Goal: Transaction & Acquisition: Download file/media

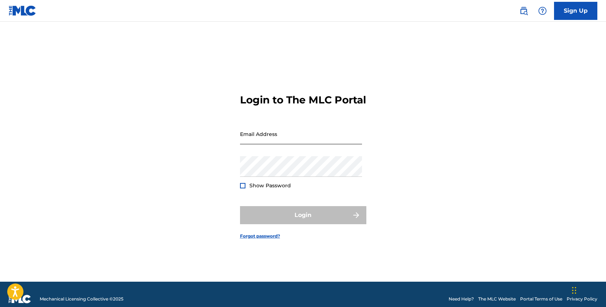
click at [285, 142] on input "Email Address" at bounding box center [301, 133] width 122 height 21
click at [292, 144] on input "[EMAIL_ADDRESS][DOMAIN_NAME]" at bounding box center [301, 133] width 122 height 21
type input "[PERSON_NAME][EMAIL_ADDRESS][DOMAIN_NAME]"
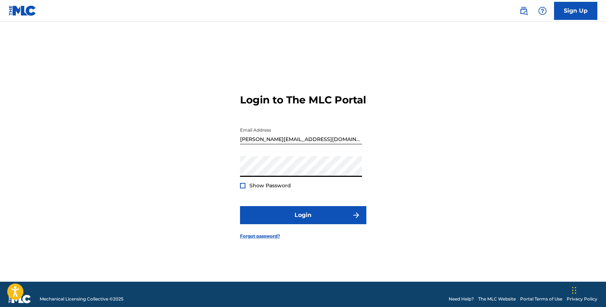
click at [239, 191] on div "Login to The MLC Portal Email Address [PERSON_NAME][EMAIL_ADDRESS][DOMAIN_NAME]…" at bounding box center [304, 161] width 506 height 242
click at [241, 188] on div at bounding box center [242, 185] width 5 height 5
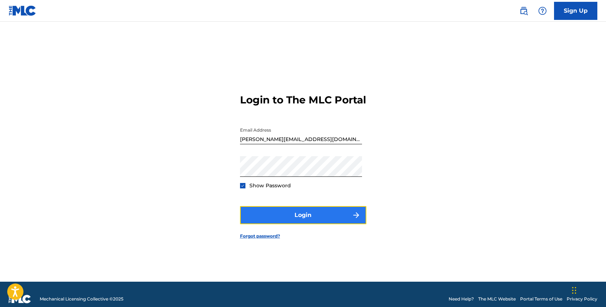
click at [297, 220] on button "Login" at bounding box center [303, 215] width 126 height 18
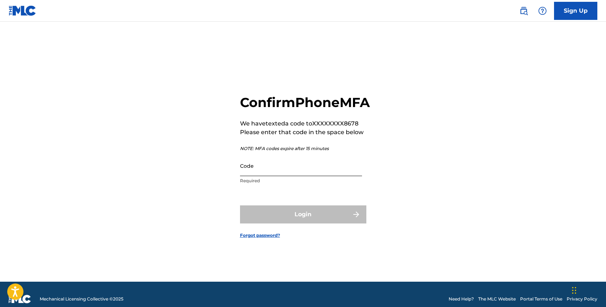
click at [273, 174] on input "Code" at bounding box center [301, 165] width 122 height 21
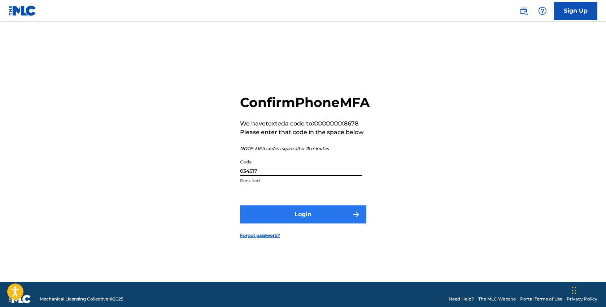
type input "034517"
click at [282, 221] on button "Login" at bounding box center [303, 214] width 126 height 18
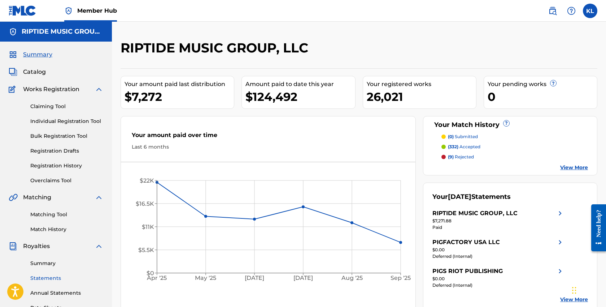
click at [46, 278] on link "Statements" at bounding box center [66, 278] width 73 height 8
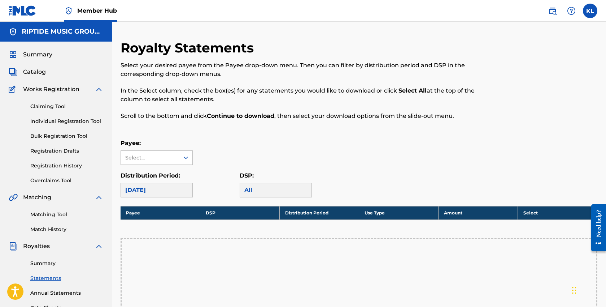
click at [169, 186] on div "[DATE]" at bounding box center [157, 190] width 72 height 14
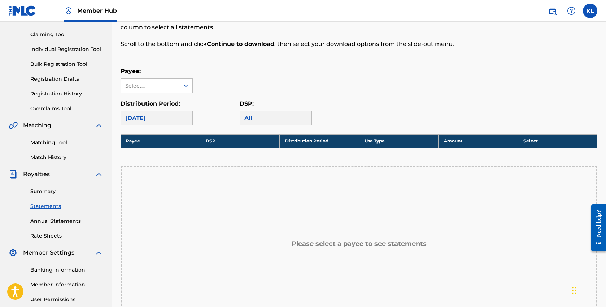
scroll to position [73, 0]
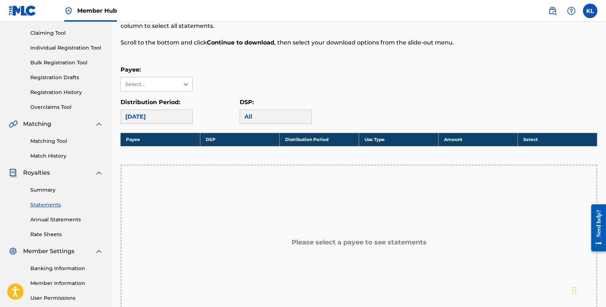
click at [156, 73] on p "Payee:" at bounding box center [157, 69] width 72 height 9
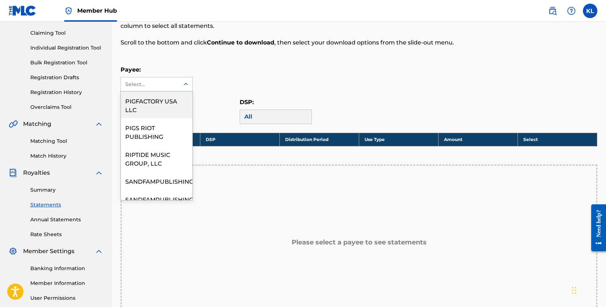
click at [159, 84] on div "Select..." at bounding box center [149, 85] width 49 height 8
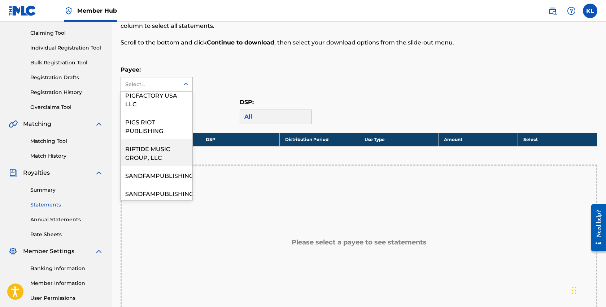
scroll to position [13, 0]
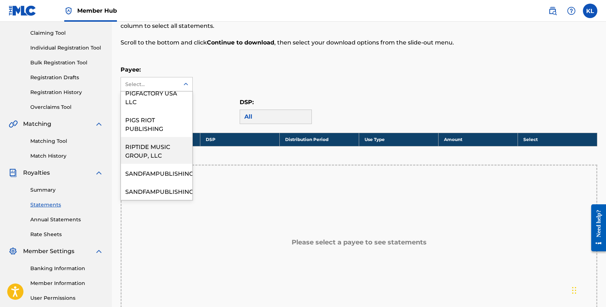
click at [149, 148] on div "RIPTIDE MUSIC GROUP, LLC" at bounding box center [156, 150] width 71 height 27
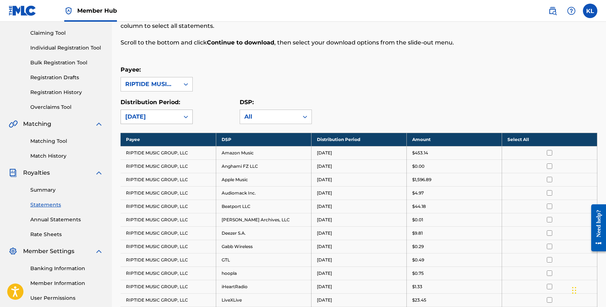
click at [172, 121] on div "[DATE]" at bounding box center [150, 117] width 58 height 14
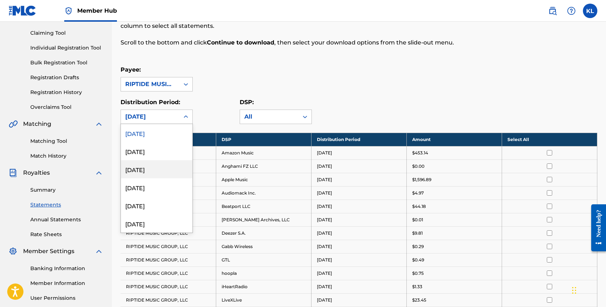
click at [159, 168] on div "[DATE]" at bounding box center [156, 169] width 71 height 18
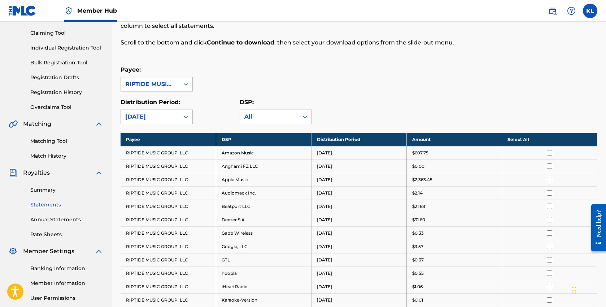
click at [541, 138] on th "Select All" at bounding box center [549, 139] width 95 height 13
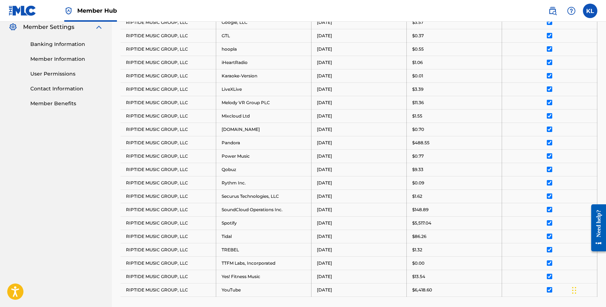
scroll to position [415, 0]
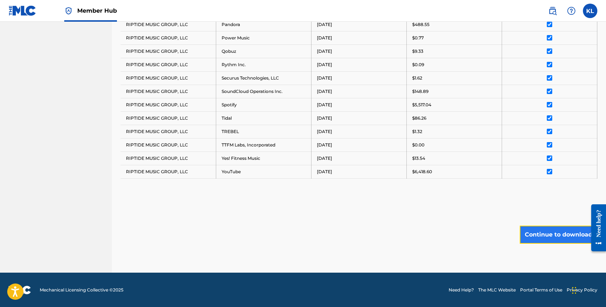
click at [547, 233] on button "Continue to download" at bounding box center [559, 234] width 78 height 18
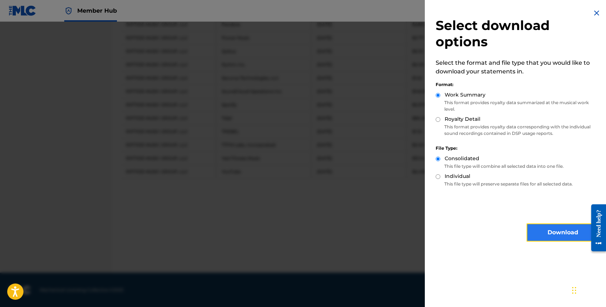
click at [547, 237] on button "Download" at bounding box center [563, 232] width 72 height 18
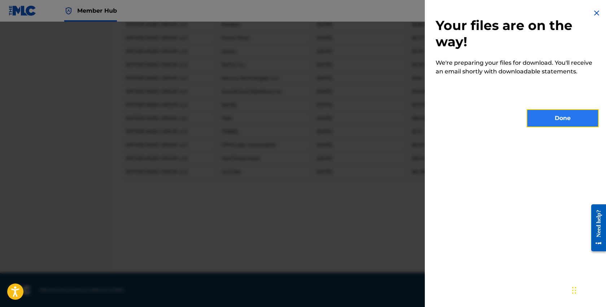
click at [543, 113] on button "Done" at bounding box center [563, 118] width 72 height 18
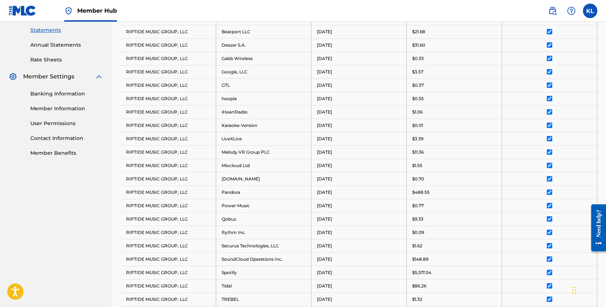
scroll to position [0, 0]
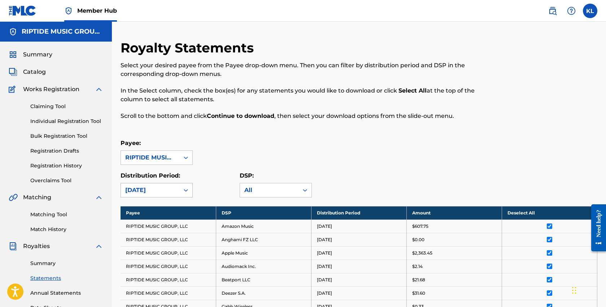
click at [176, 192] on div "[DATE]" at bounding box center [150, 190] width 58 height 14
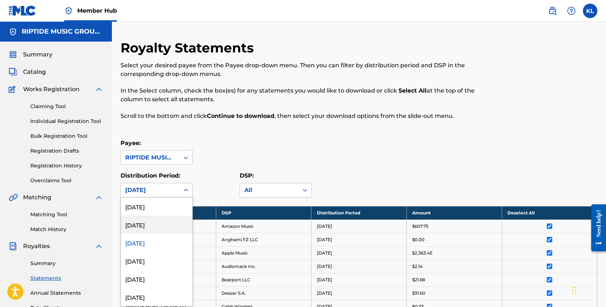
click at [149, 227] on div "[DATE]" at bounding box center [156, 224] width 71 height 18
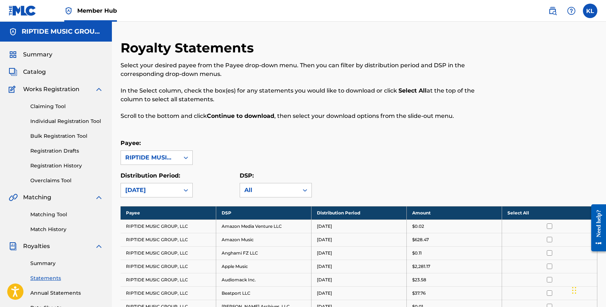
click at [511, 213] on th "Select All" at bounding box center [549, 212] width 95 height 13
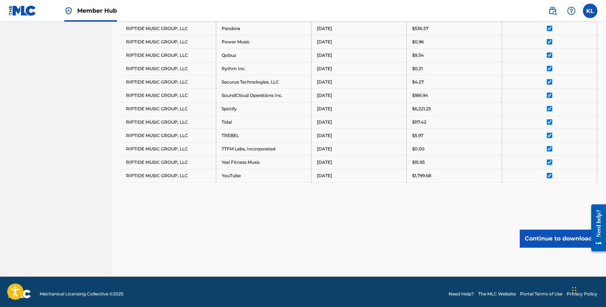
scroll to position [442, 0]
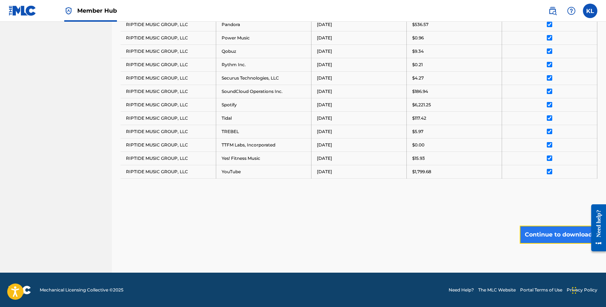
click at [539, 240] on button "Continue to download" at bounding box center [559, 234] width 78 height 18
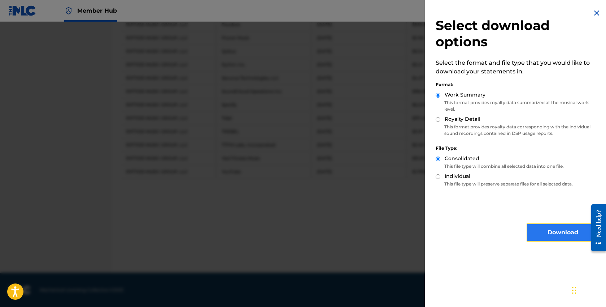
click at [542, 235] on button "Download" at bounding box center [563, 232] width 72 height 18
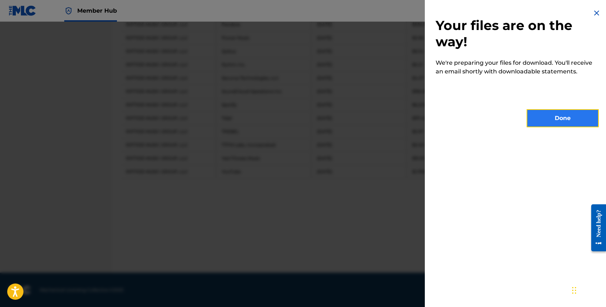
click at [560, 121] on button "Done" at bounding box center [563, 118] width 72 height 18
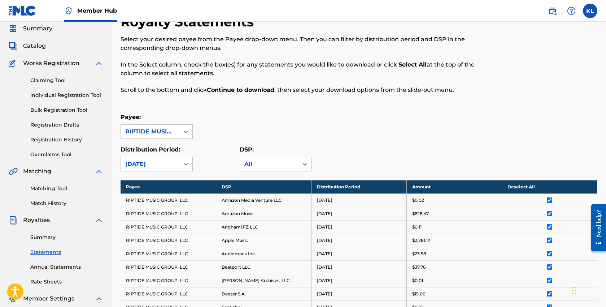
scroll to position [0, 0]
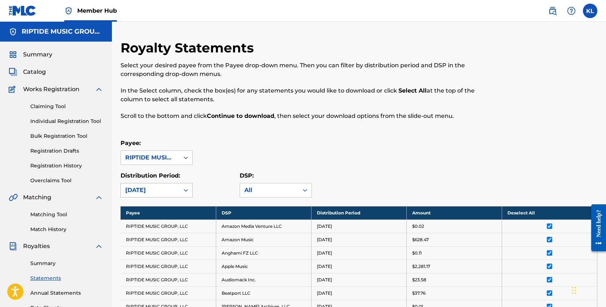
click at [172, 190] on div "[DATE]" at bounding box center [150, 190] width 50 height 9
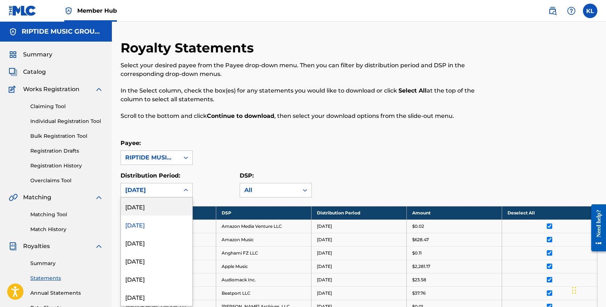
click at [160, 208] on div "[DATE]" at bounding box center [156, 206] width 71 height 18
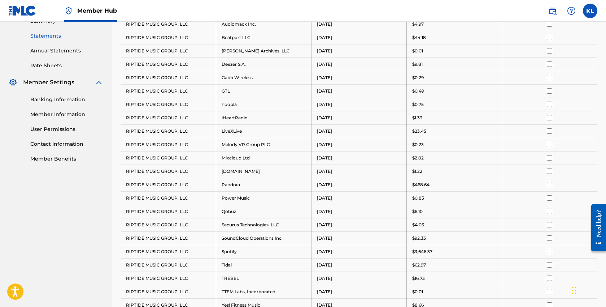
scroll to position [142, 0]
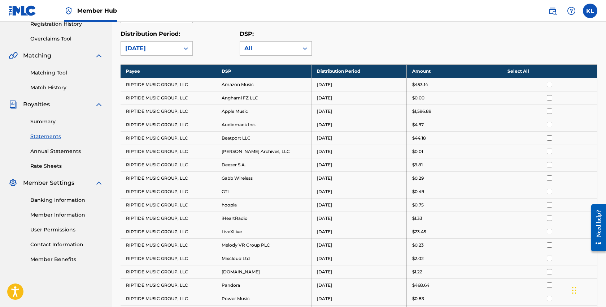
click at [546, 72] on th "Select All" at bounding box center [549, 70] width 95 height 13
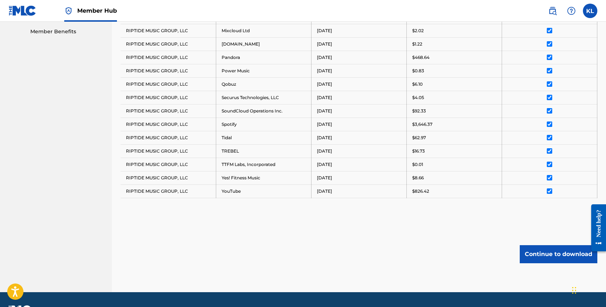
scroll to position [389, 0]
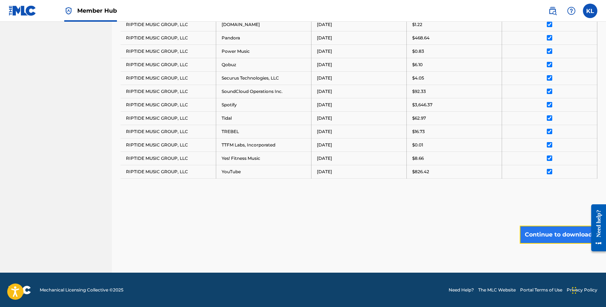
click at [553, 235] on button "Continue to download" at bounding box center [559, 234] width 78 height 18
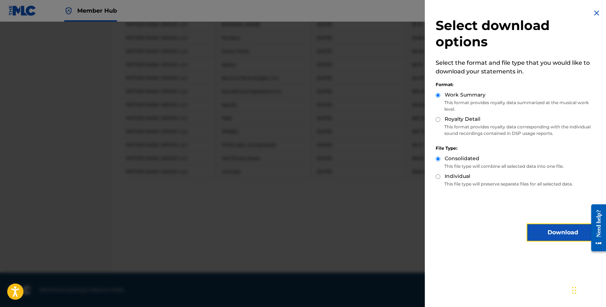
click at [553, 235] on button "Download" at bounding box center [563, 232] width 72 height 18
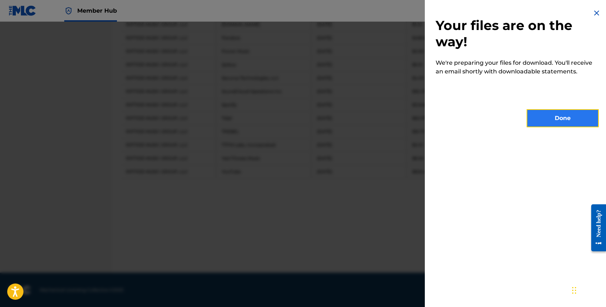
click at [559, 115] on button "Done" at bounding box center [563, 118] width 72 height 18
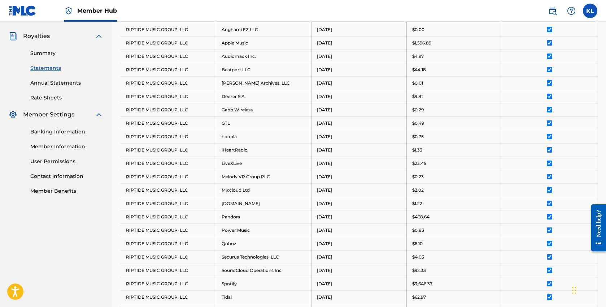
scroll to position [28, 0]
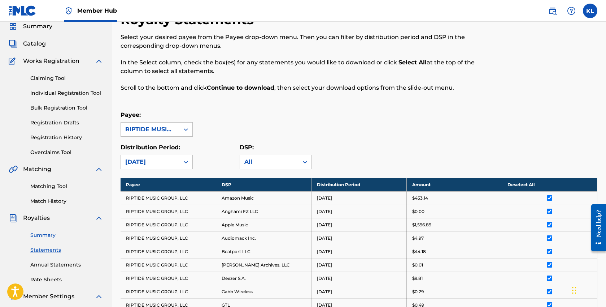
click at [35, 236] on link "Summary" at bounding box center [66, 235] width 73 height 8
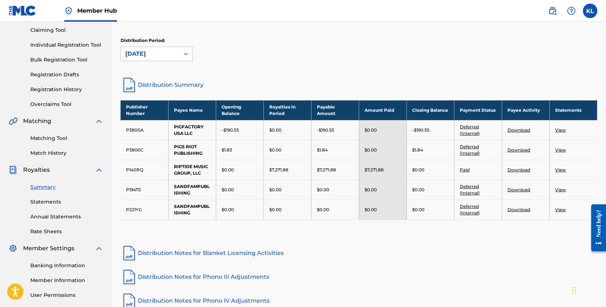
scroll to position [130, 0]
